Goal: Find specific page/section: Find specific page/section

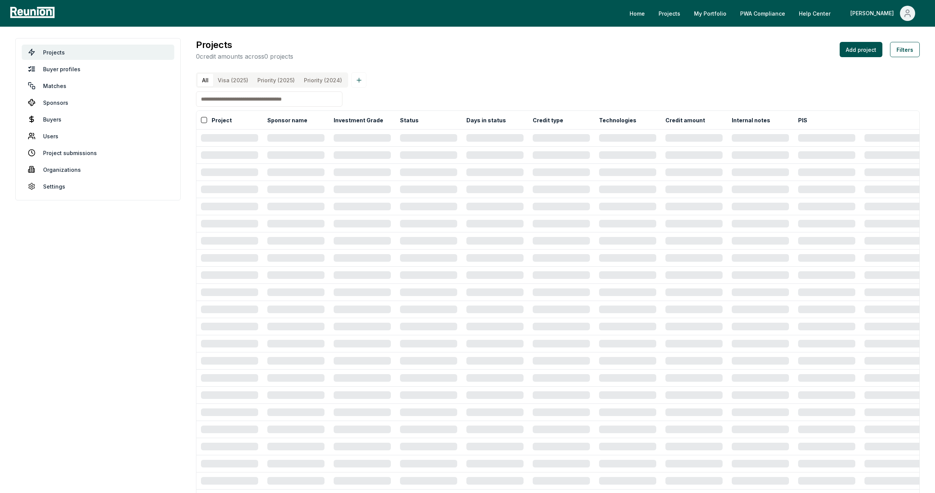
click at [273, 101] on input at bounding box center [269, 98] width 146 height 15
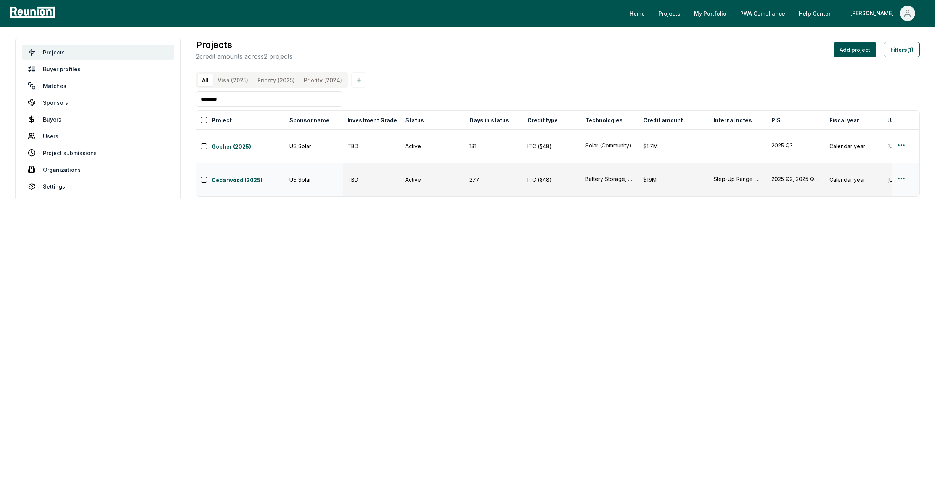
type input "********"
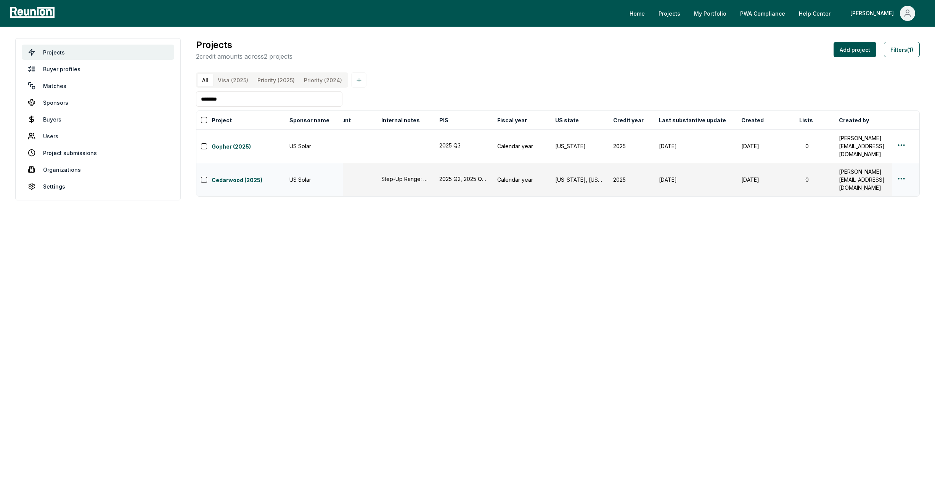
click at [611, 163] on tr "Cedarwood (2025) US Solar TBD Active 277 ITC (§48) Battery Storage, Solar (Comm…" at bounding box center [391, 180] width 1055 height 34
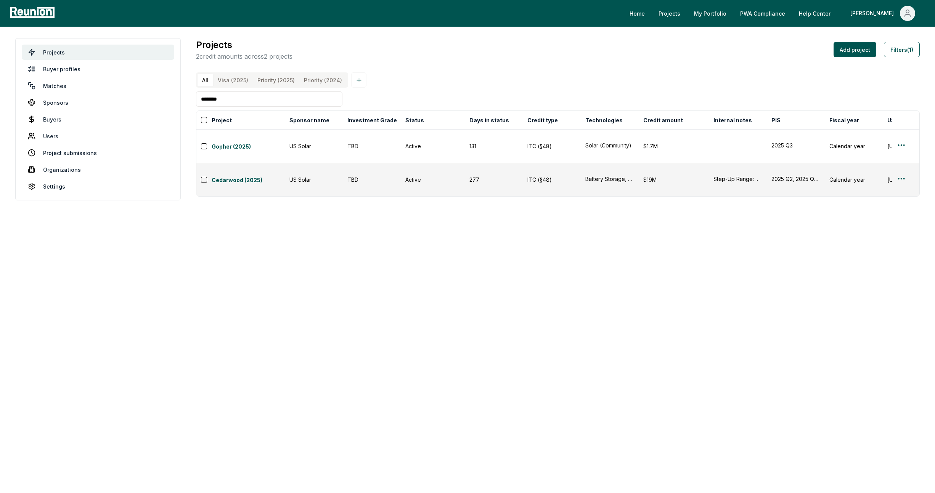
drag, startPoint x: 599, startPoint y: 208, endPoint x: 480, endPoint y: 194, distance: 119.7
click at [596, 208] on main "Projects Buyer profiles Matches Sponsors Buyers Users Project submissions Organ…" at bounding box center [467, 119] width 935 height 185
click at [250, 175] on button "Cedarwood (2025)" at bounding box center [248, 180] width 73 height 11
click at [250, 176] on link "Cedarwood (2025)" at bounding box center [248, 180] width 73 height 9
